Goal: Task Accomplishment & Management: Complete application form

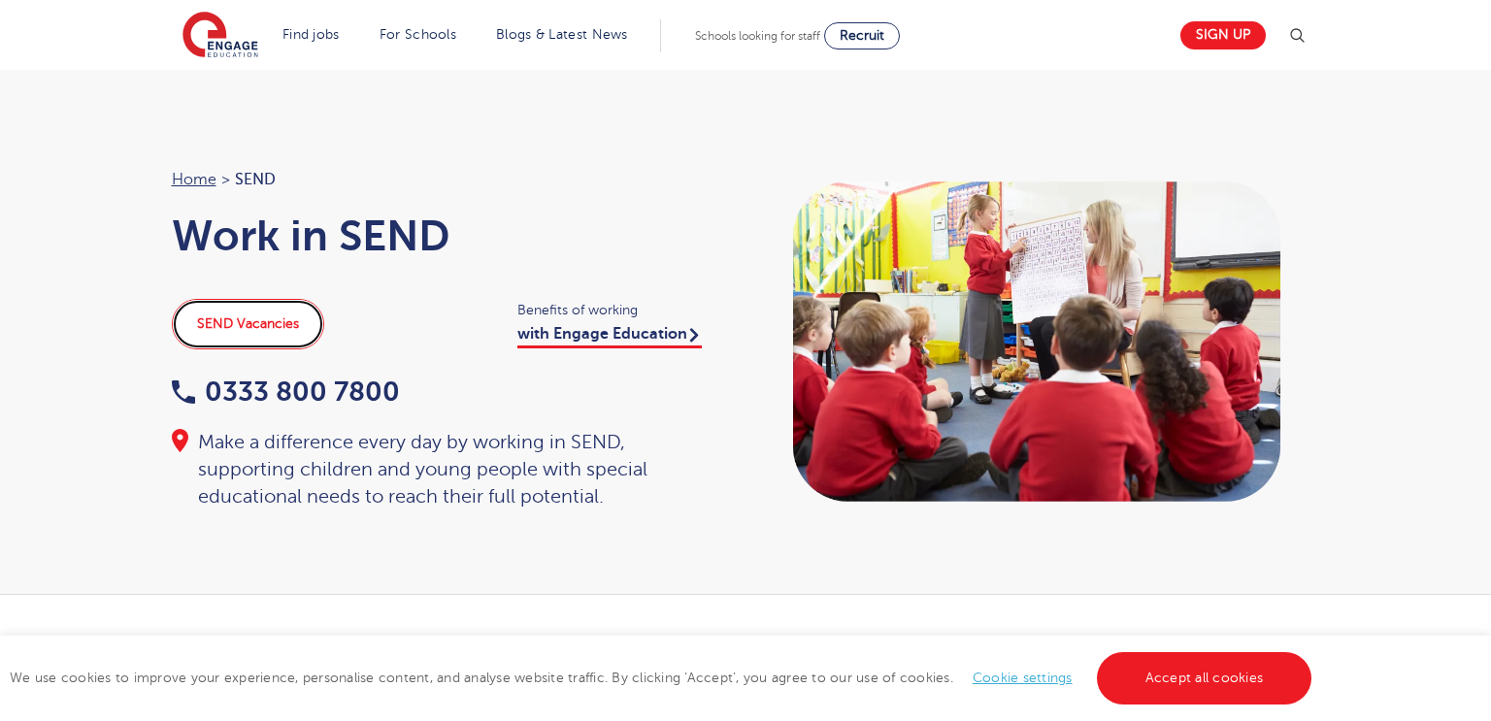
click at [276, 344] on link "SEND Vacancies" at bounding box center [248, 324] width 152 height 50
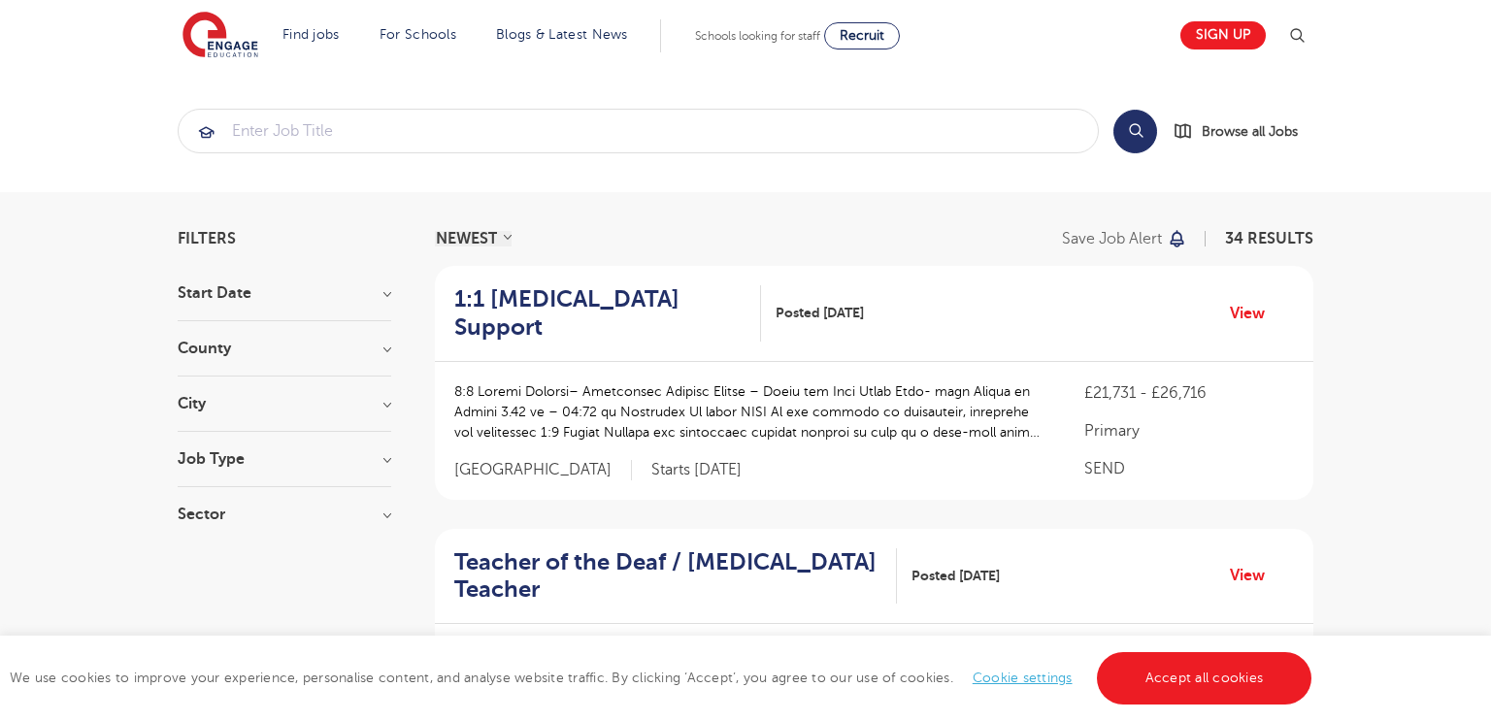
click at [326, 341] on h3 "County" at bounding box center [284, 349] width 213 height 16
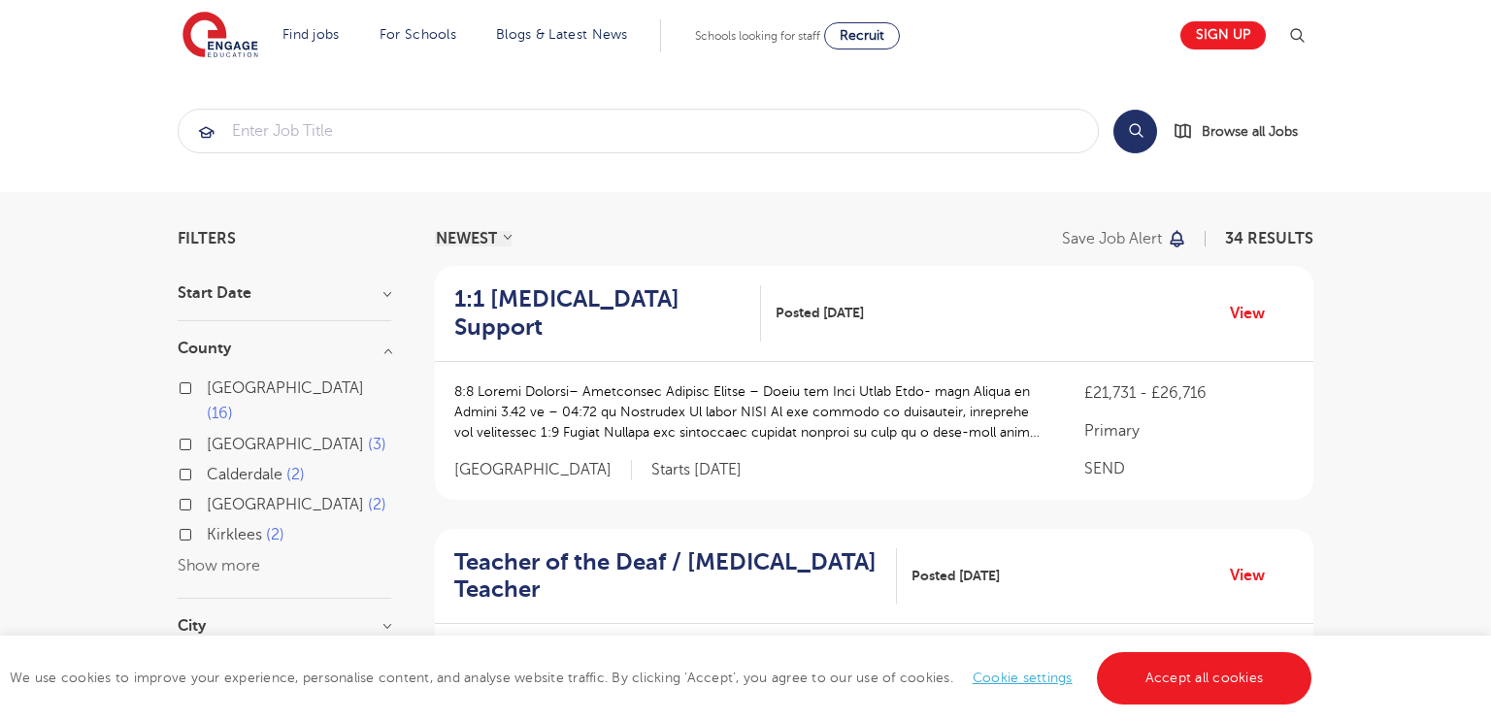
click at [242, 557] on button "Show more" at bounding box center [219, 565] width 82 height 17
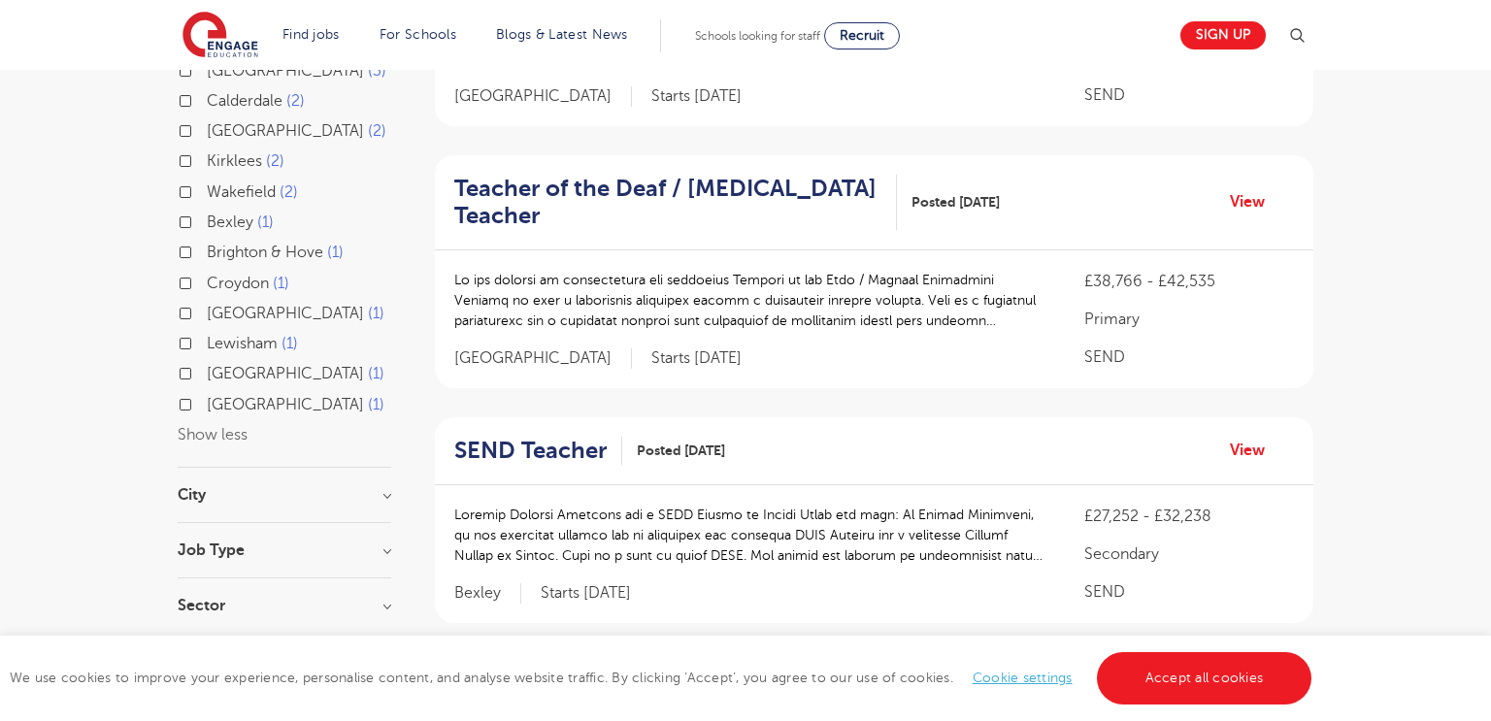
scroll to position [383, 0]
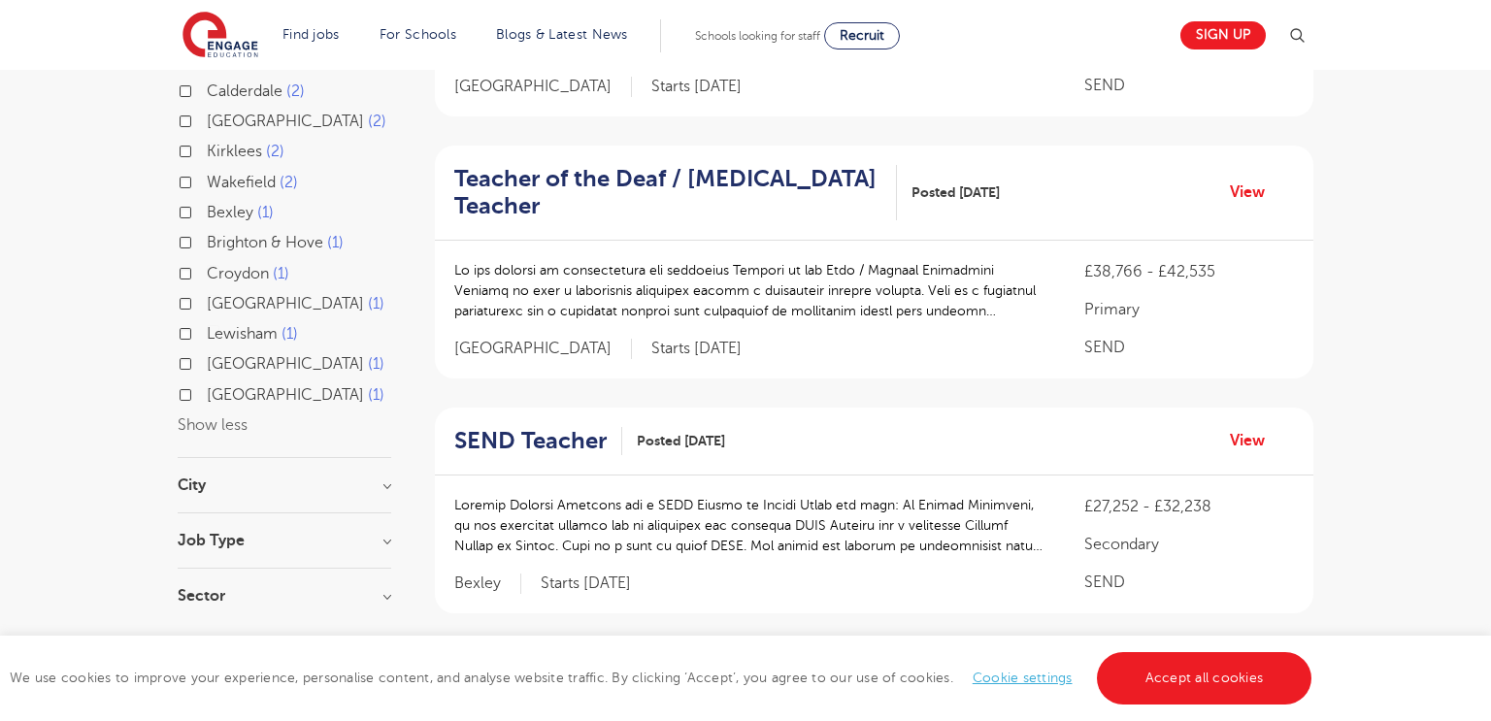
click at [282, 478] on div "City Leeds 16 Islington 2 Kirklees 2 Wakefield 2 Bexley 1 Show more" at bounding box center [284, 495] width 213 height 36
click at [238, 477] on h3 "City" at bounding box center [284, 485] width 213 height 16
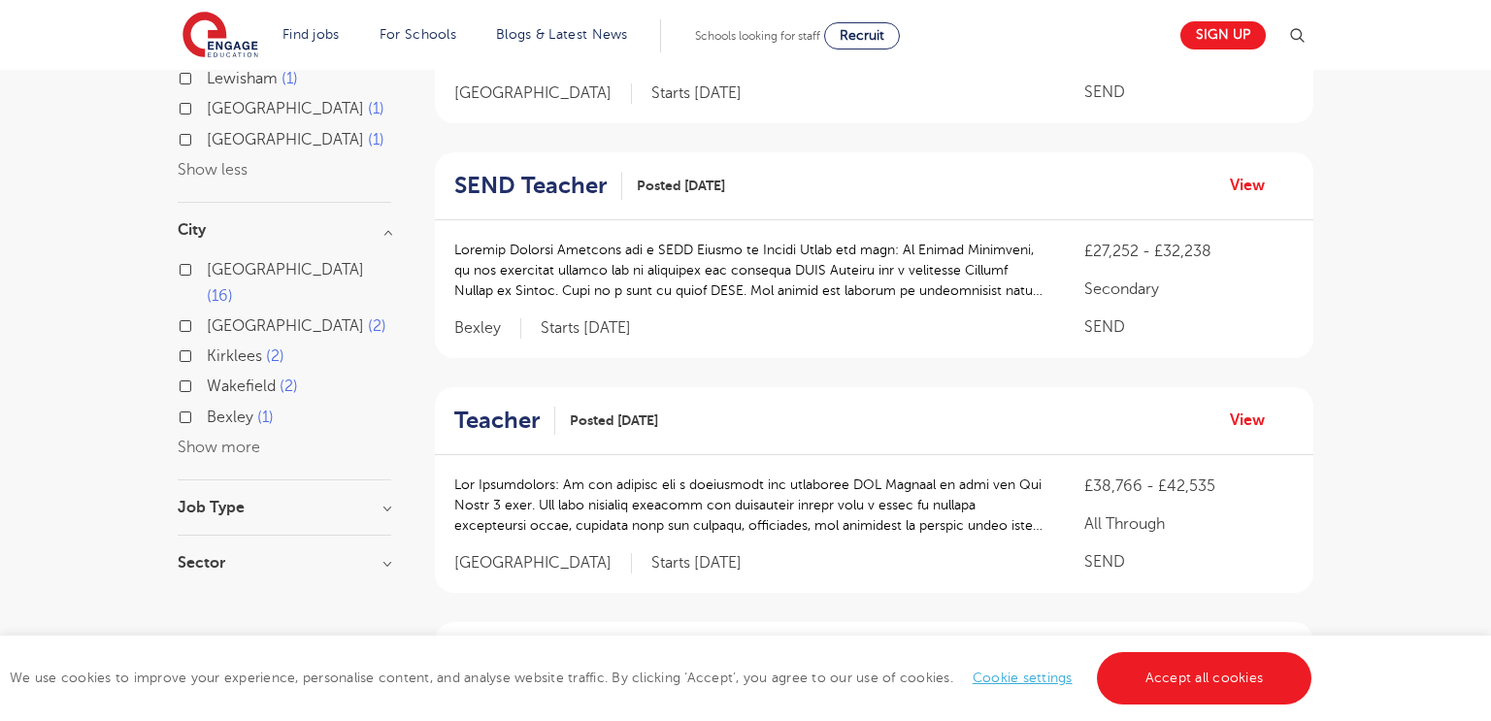
scroll to position [644, 0]
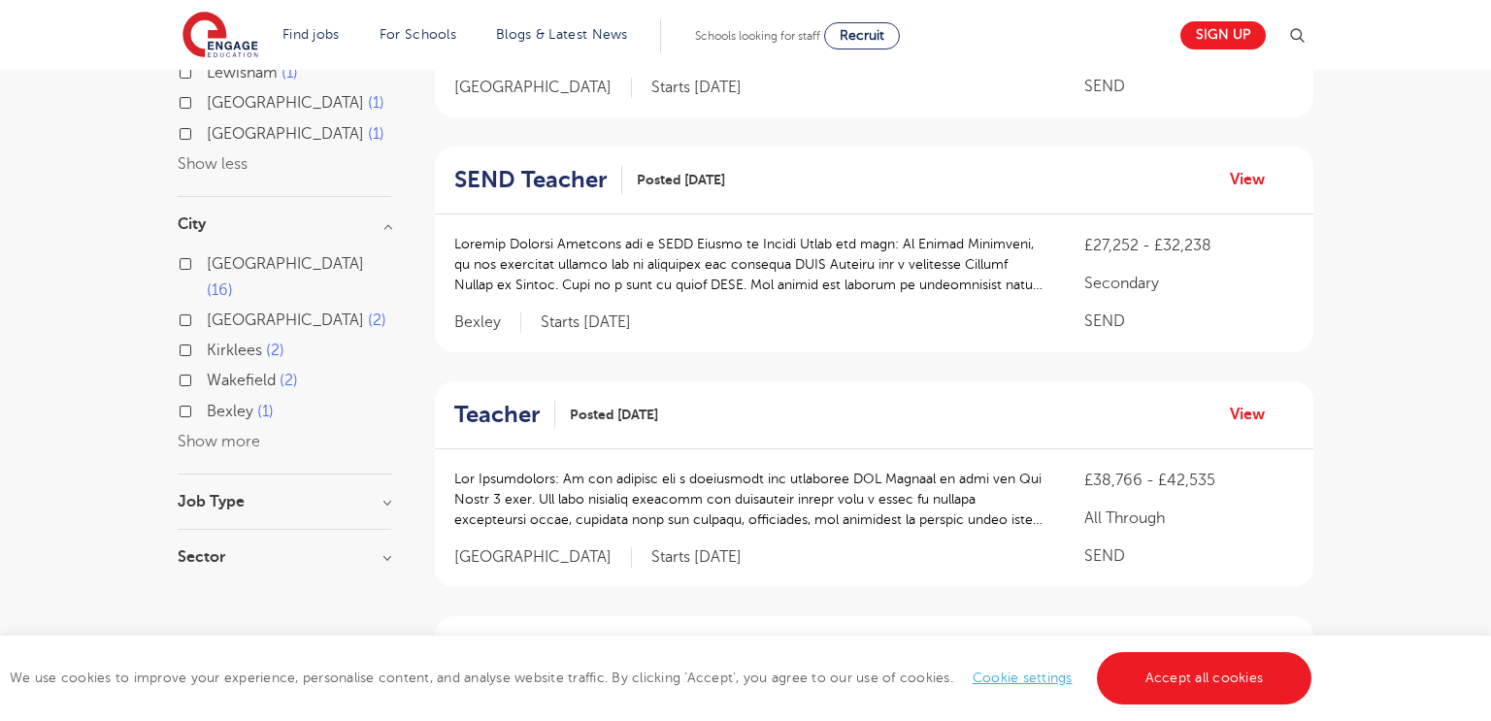
click at [218, 433] on button "Show more" at bounding box center [219, 441] width 82 height 17
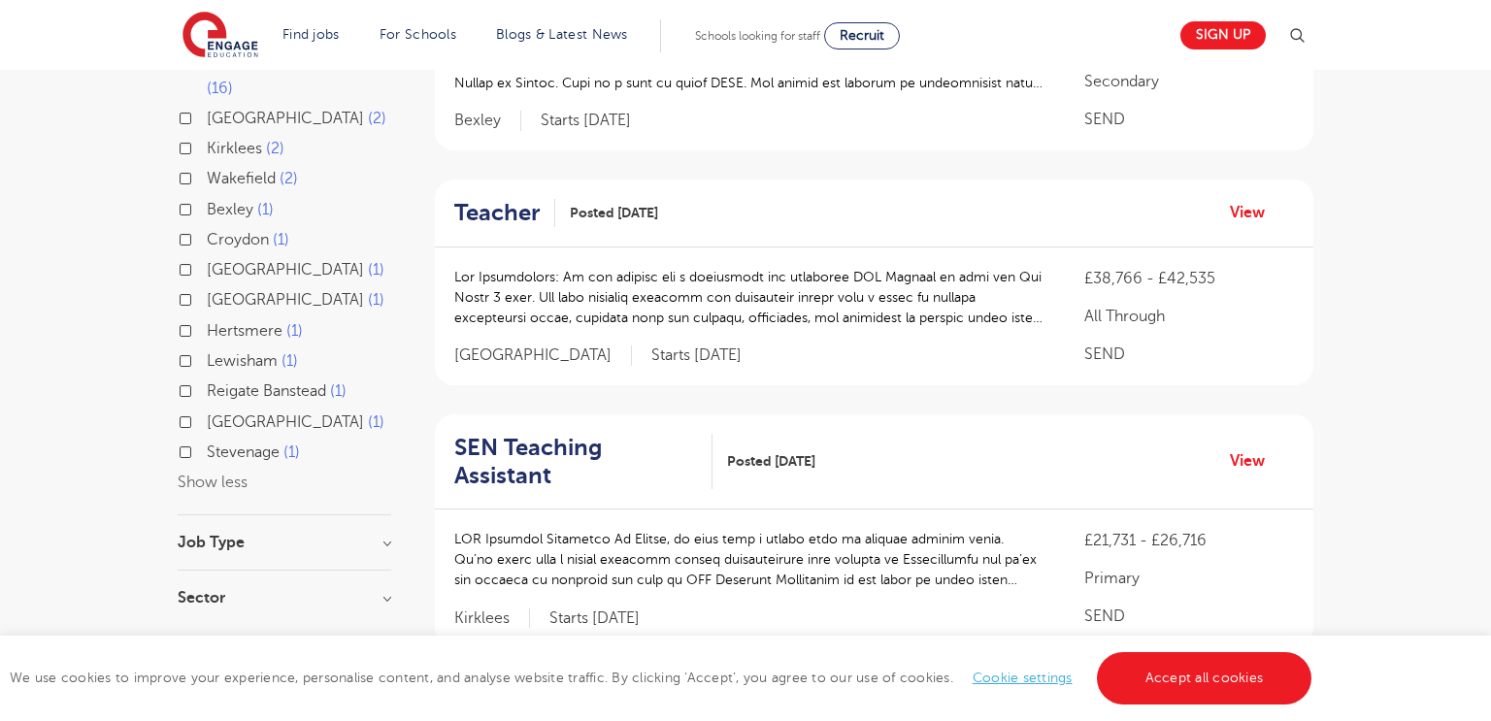
scroll to position [0, 0]
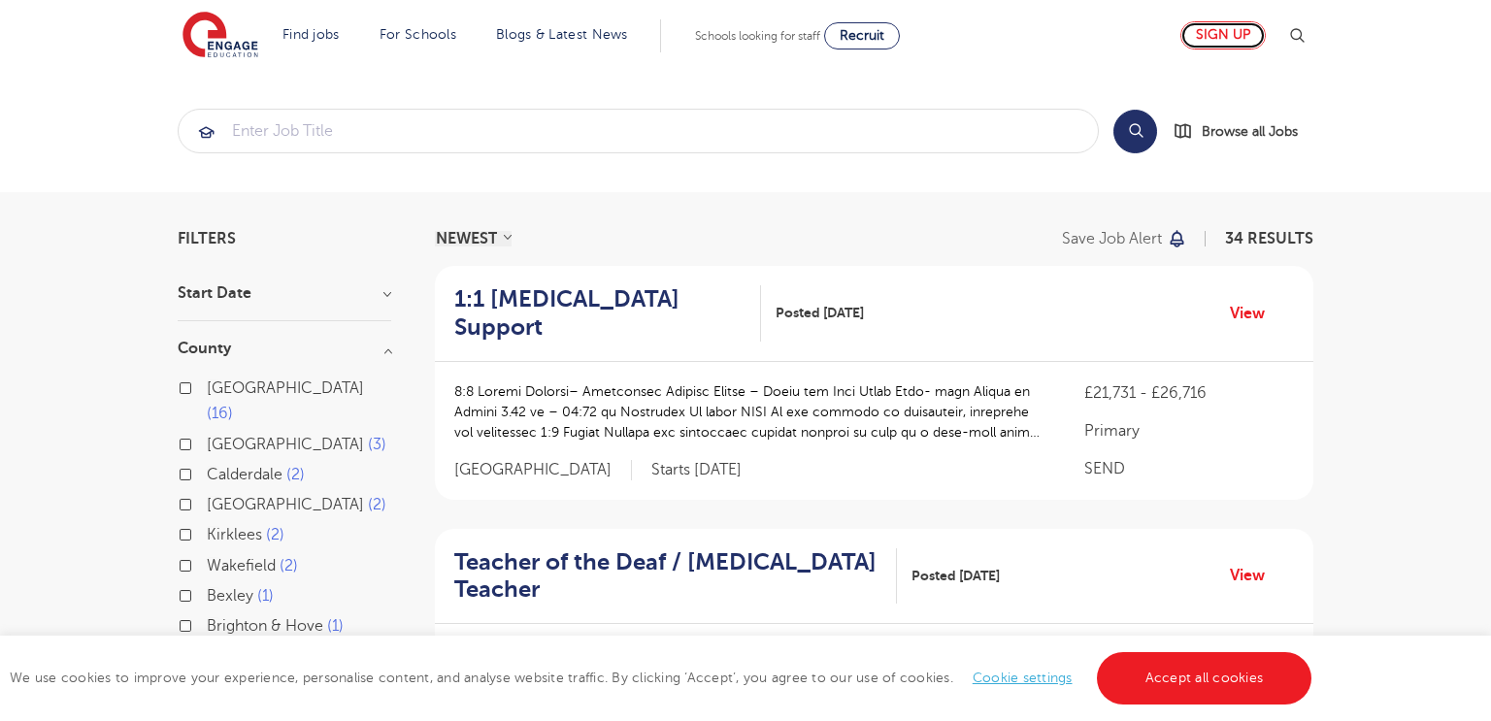
click at [1259, 41] on link "Sign up" at bounding box center [1222, 35] width 85 height 28
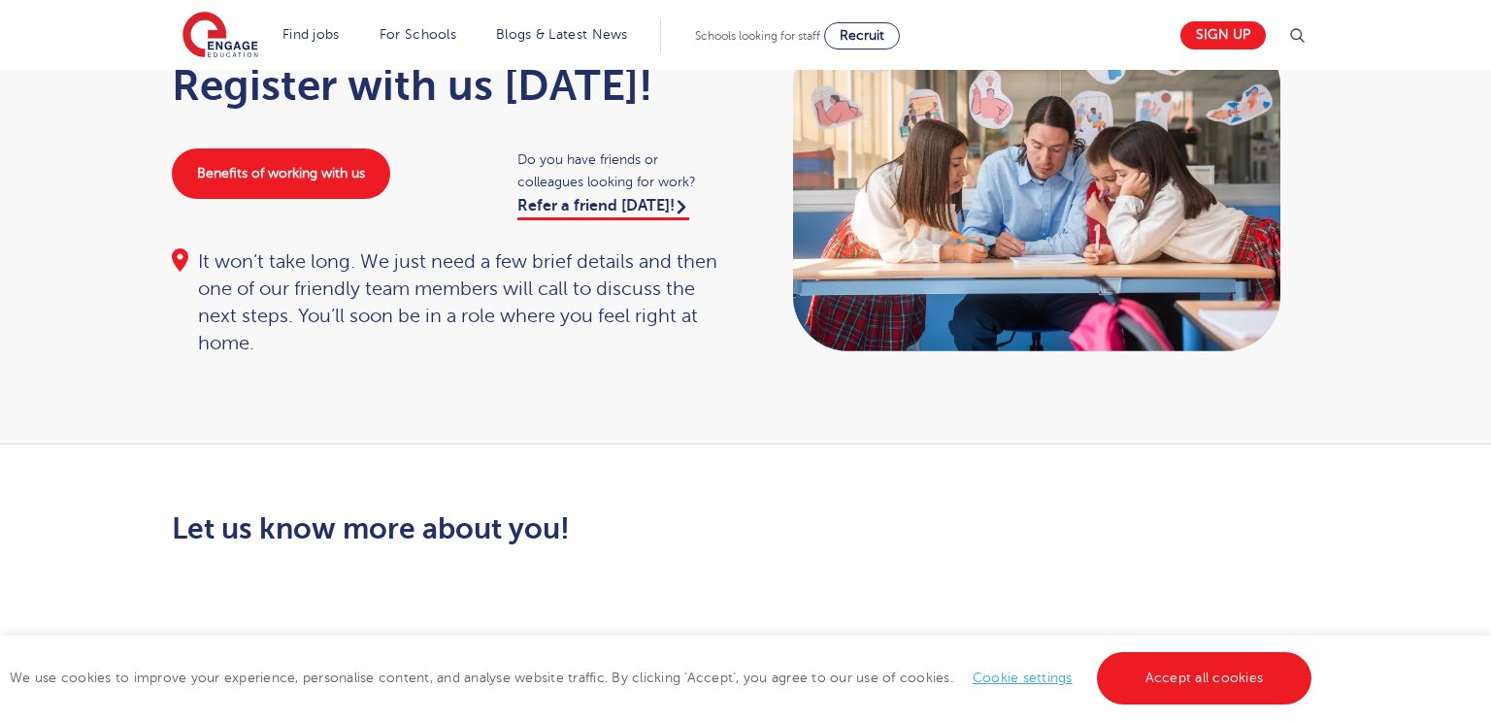
scroll to position [151, 0]
